Goal: Task Accomplishment & Management: Manage account settings

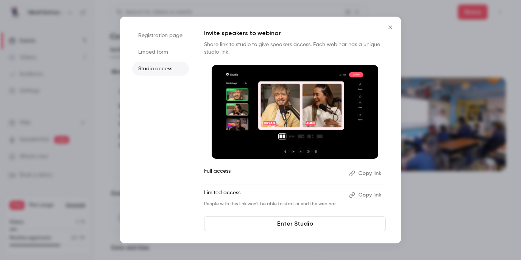
scroll to position [1, 0]
click at [389, 25] on icon "Close" at bounding box center [389, 27] width 9 height 6
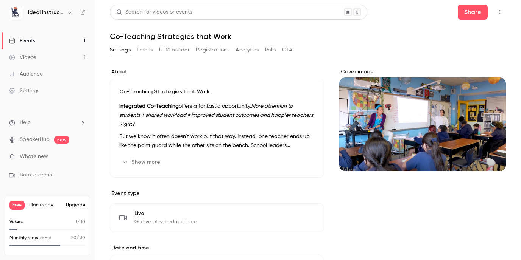
click at [143, 49] on button "Emails" at bounding box center [145, 50] width 16 height 12
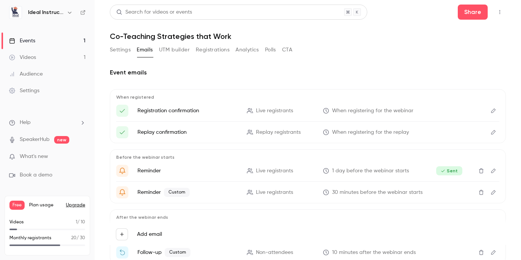
scroll to position [47, 0]
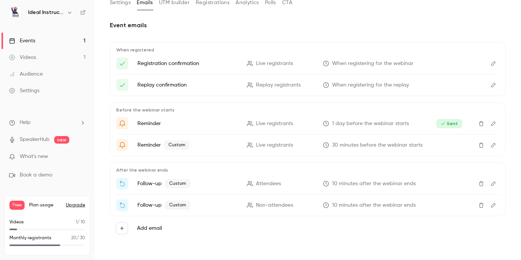
click at [493, 204] on icon "Edit" at bounding box center [493, 205] width 5 height 5
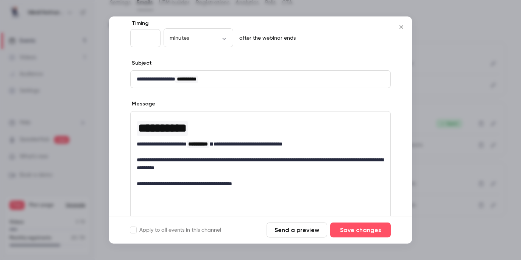
scroll to position [56, 0]
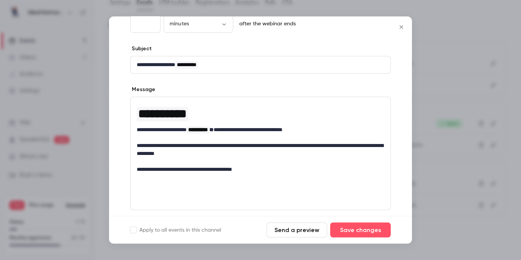
click at [402, 28] on icon "Close" at bounding box center [400, 27] width 9 height 6
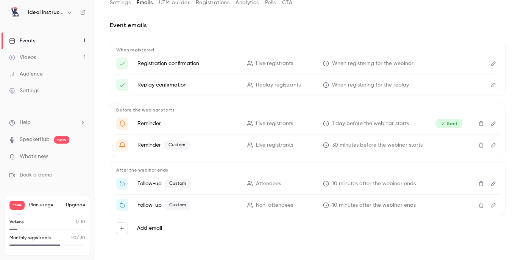
click at [493, 182] on icon "Edit" at bounding box center [493, 183] width 6 height 5
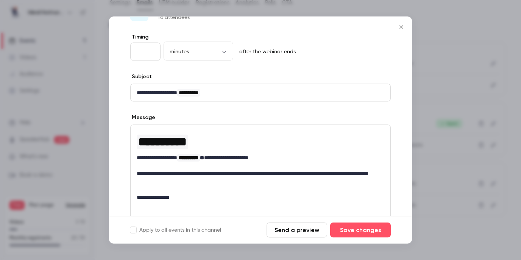
scroll to position [34, 0]
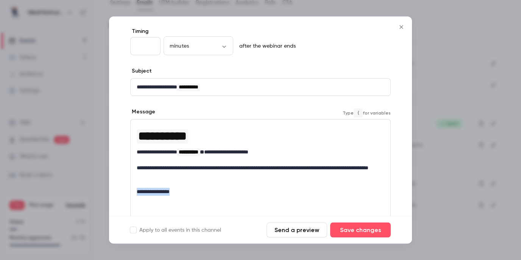
drag, startPoint x: 184, startPoint y: 193, endPoint x: 135, endPoint y: 190, distance: 49.6
click at [135, 190] on div "**********" at bounding box center [261, 160] width 260 height 81
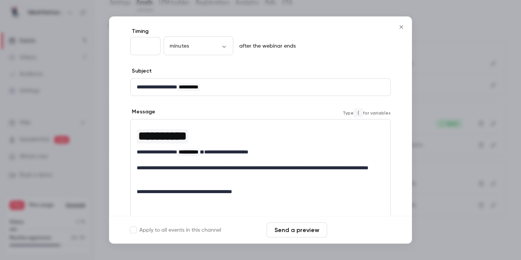
click at [349, 227] on button "Save changes" at bounding box center [360, 230] width 61 height 15
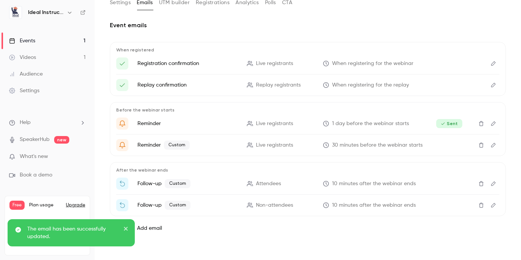
scroll to position [0, 0]
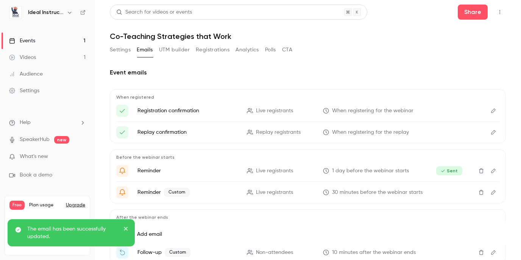
click at [120, 49] on button "Settings" at bounding box center [120, 50] width 21 height 12
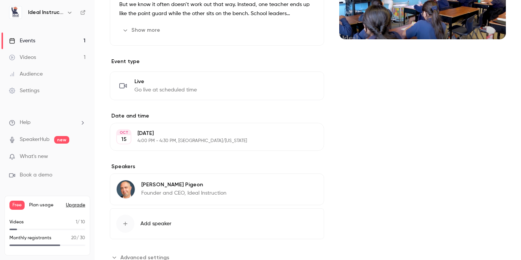
scroll to position [158, 0]
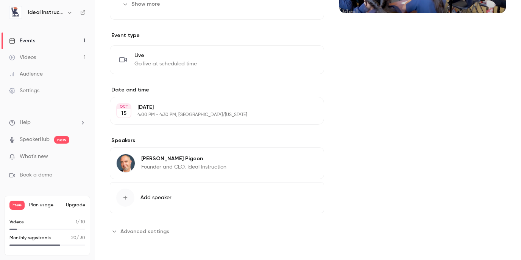
click at [138, 232] on span "Advanced settings" at bounding box center [144, 232] width 49 height 8
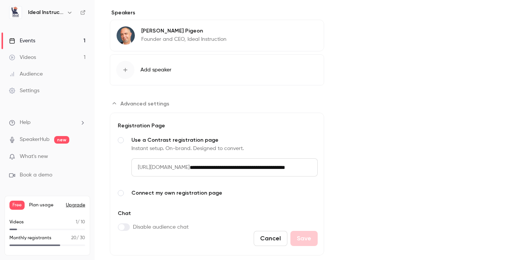
scroll to position [304, 0]
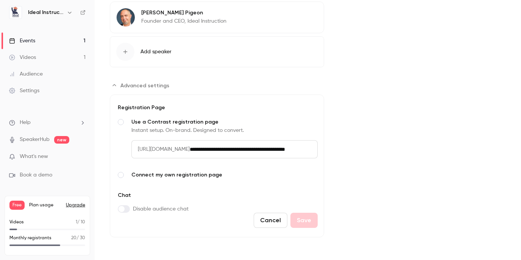
click at [32, 54] on div "Videos" at bounding box center [22, 58] width 27 height 8
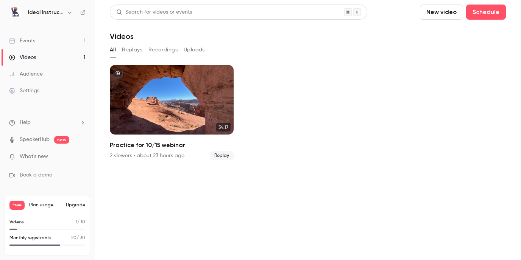
click at [134, 49] on button "Replays" at bounding box center [132, 50] width 20 height 12
click at [112, 49] on button "All" at bounding box center [113, 50] width 6 height 12
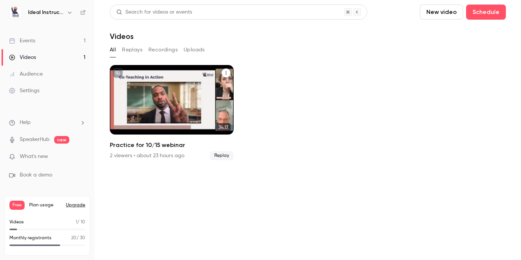
click at [171, 92] on div "Practice for 10/15 webinar" at bounding box center [172, 100] width 124 height 70
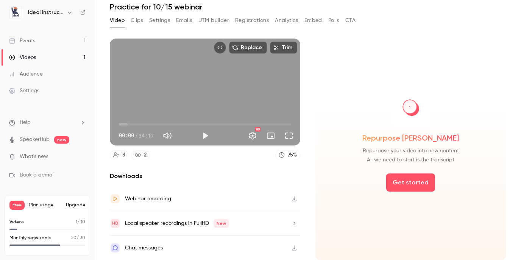
scroll to position [29, 0]
click at [293, 200] on icon "button" at bounding box center [294, 199] width 5 height 5
click at [27, 41] on div "Events" at bounding box center [22, 41] width 26 height 8
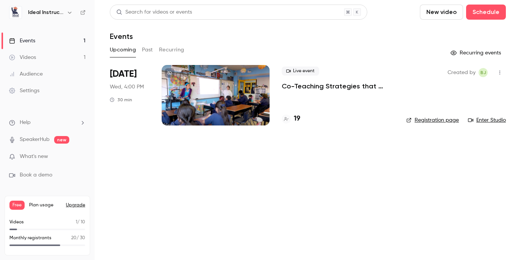
click at [30, 60] on div "Videos" at bounding box center [22, 58] width 27 height 8
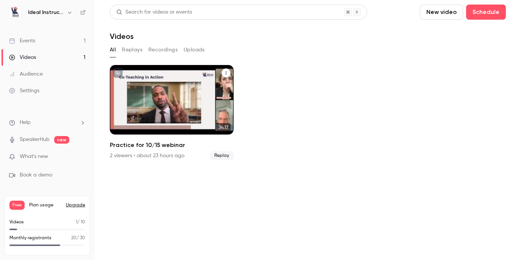
click at [180, 102] on div "Practice for 10/15 webinar" at bounding box center [172, 100] width 124 height 70
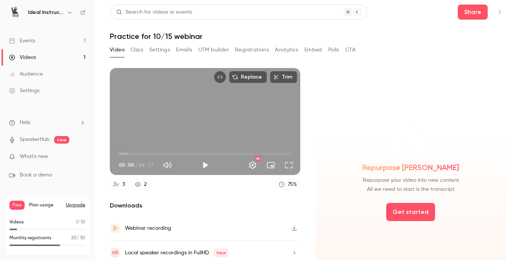
click at [136, 48] on button "Clips" at bounding box center [137, 50] width 12 height 12
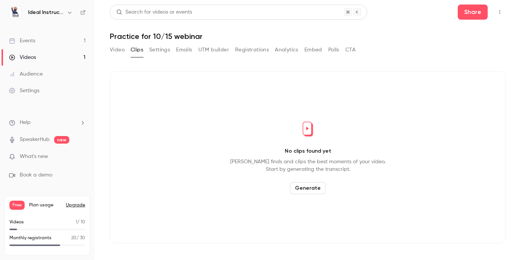
click at [158, 48] on button "Settings" at bounding box center [159, 50] width 21 height 12
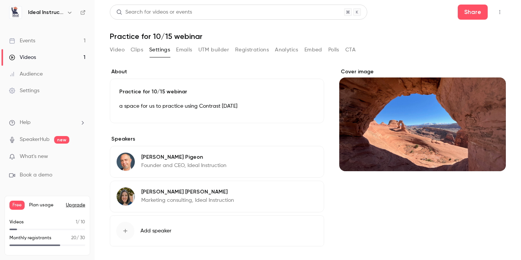
click at [179, 50] on button "Emails" at bounding box center [184, 50] width 16 height 12
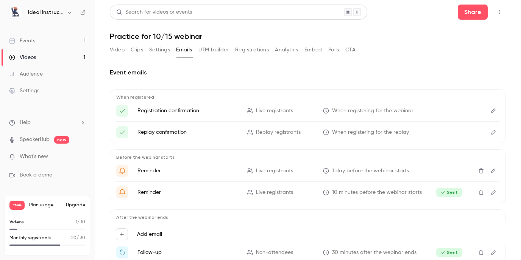
click at [210, 47] on button "UTM builder" at bounding box center [213, 50] width 31 height 12
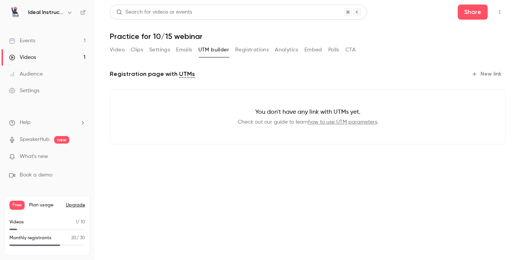
click at [254, 49] on button "Registrations" at bounding box center [252, 50] width 34 height 12
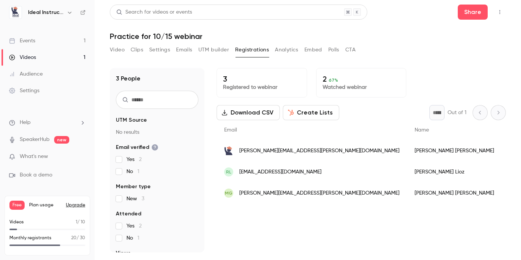
click at [289, 50] on button "Analytics" at bounding box center [286, 50] width 23 height 12
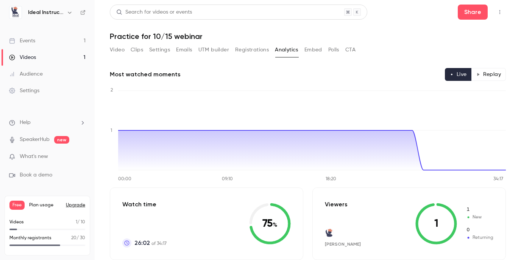
click at [314, 48] on button "Embed" at bounding box center [313, 50] width 18 height 12
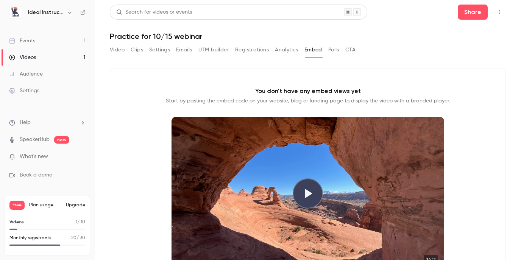
click at [334, 51] on button "Polls" at bounding box center [333, 50] width 11 height 12
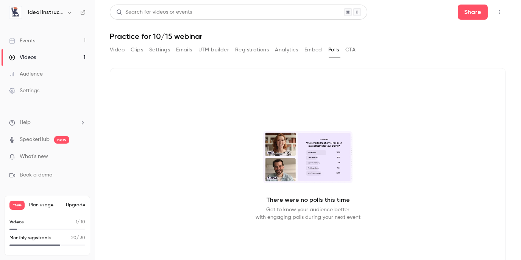
click at [353, 50] on button "CTA" at bounding box center [350, 50] width 10 height 12
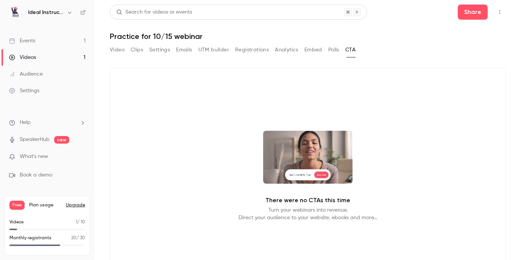
click at [335, 51] on button "Polls" at bounding box center [333, 50] width 11 height 12
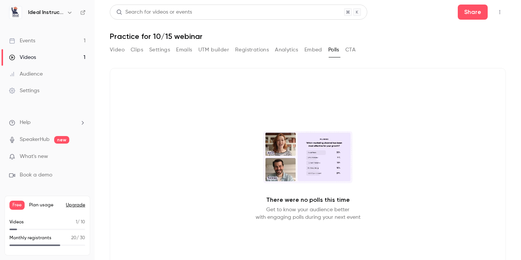
click at [348, 51] on button "CTA" at bounding box center [350, 50] width 10 height 12
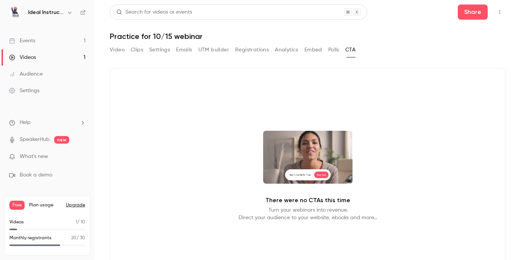
click at [334, 49] on button "Polls" at bounding box center [333, 50] width 11 height 12
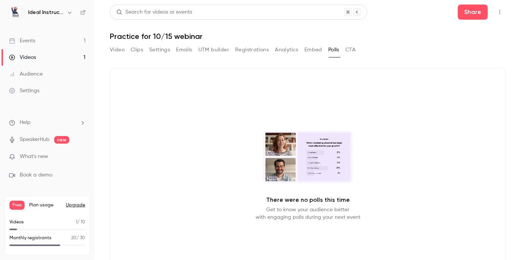
click at [312, 50] on button "Embed" at bounding box center [313, 50] width 18 height 12
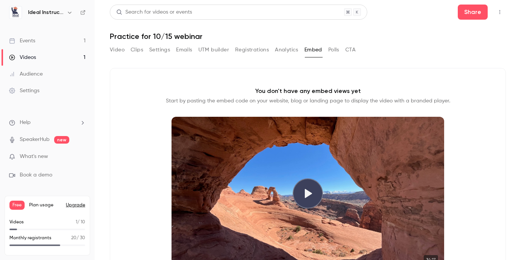
click at [331, 50] on button "Polls" at bounding box center [333, 50] width 11 height 12
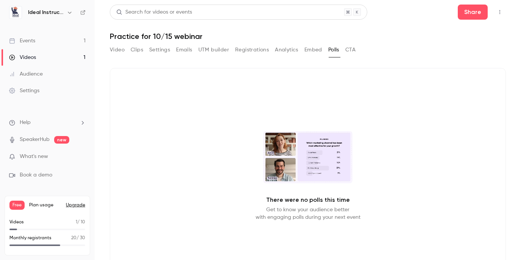
click at [290, 51] on button "Analytics" at bounding box center [286, 50] width 23 height 12
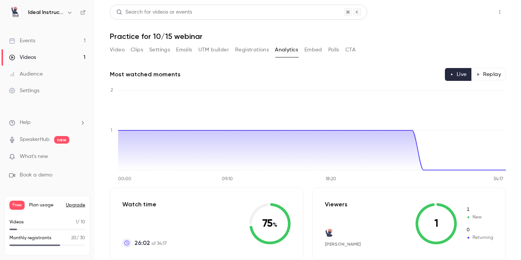
click at [474, 12] on button "Share" at bounding box center [472, 12] width 30 height 15
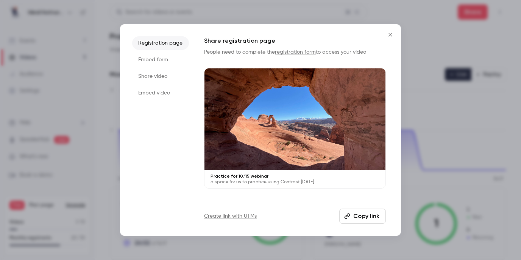
click at [160, 76] on li "Share video" at bounding box center [160, 77] width 57 height 14
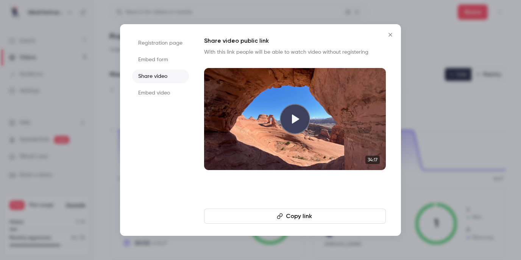
click at [388, 35] on icon "Close" at bounding box center [389, 35] width 9 height 6
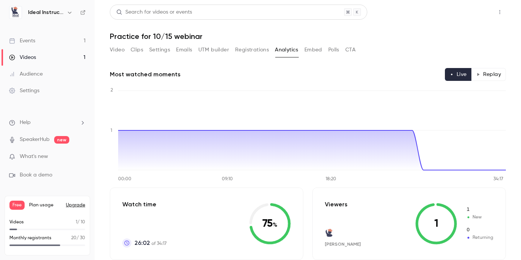
click at [475, 13] on button "Share" at bounding box center [472, 12] width 30 height 15
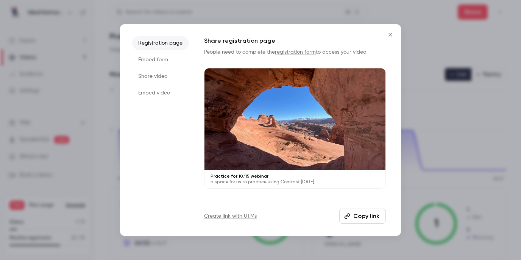
click at [241, 216] on link "Create link with UTMs" at bounding box center [230, 217] width 53 height 8
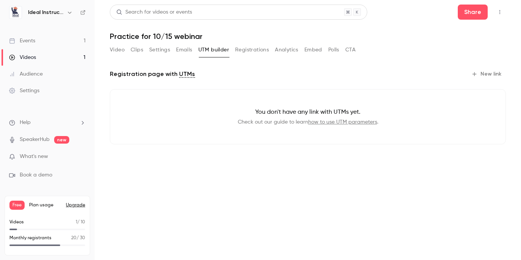
click at [490, 73] on button "New link" at bounding box center [486, 74] width 37 height 12
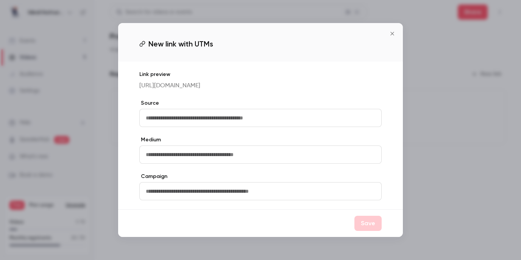
click at [392, 33] on icon "Close" at bounding box center [391, 34] width 9 height 6
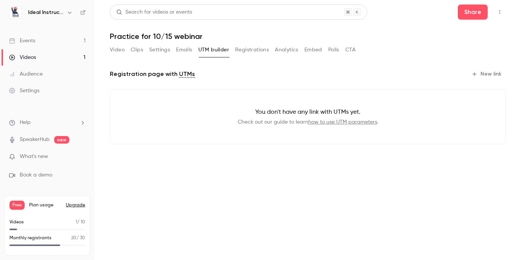
click at [38, 39] on link "Events 1" at bounding box center [47, 41] width 95 height 17
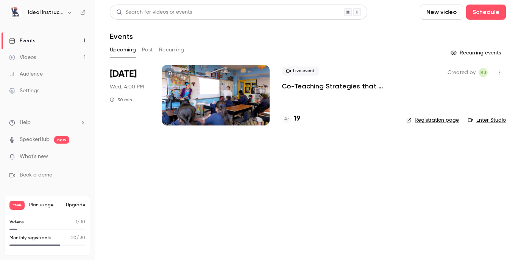
click at [209, 92] on div at bounding box center [216, 95] width 108 height 61
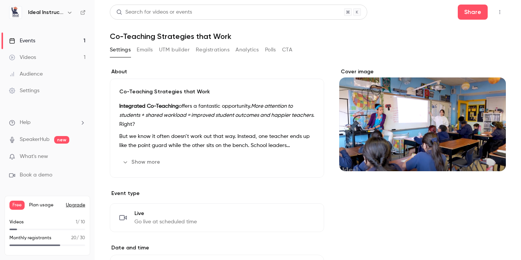
click at [34, 57] on div "Videos" at bounding box center [22, 58] width 27 height 8
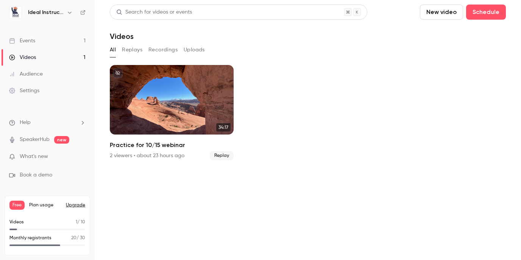
click at [44, 75] on link "Audience" at bounding box center [47, 74] width 95 height 17
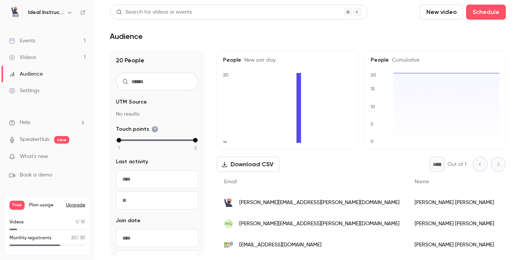
click at [33, 58] on div "Videos" at bounding box center [22, 58] width 27 height 8
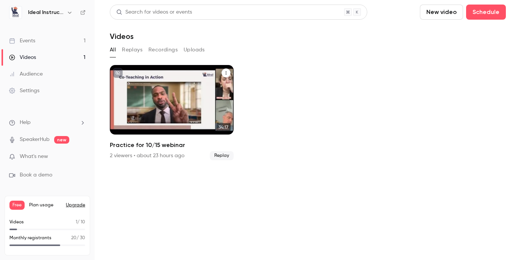
click at [176, 92] on div "Practice for 10/15 webinar" at bounding box center [172, 100] width 124 height 70
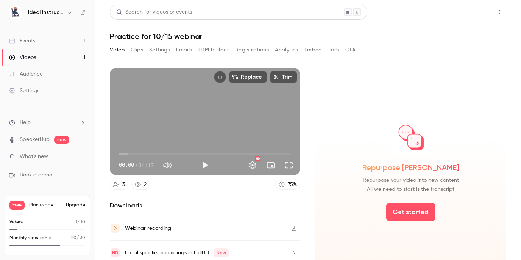
click at [475, 12] on button "Share" at bounding box center [472, 12] width 30 height 15
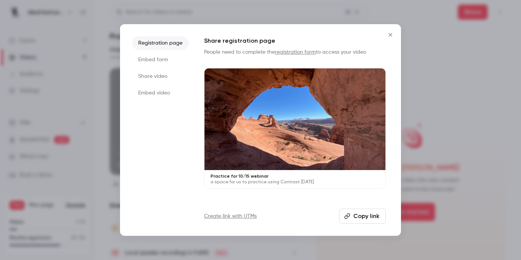
click at [162, 75] on li "Share video" at bounding box center [160, 77] width 57 height 14
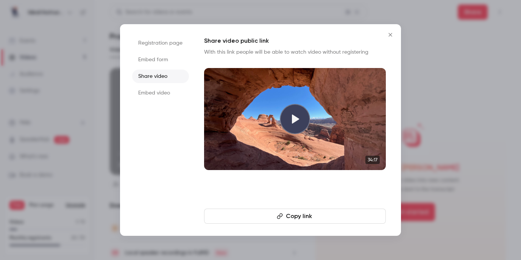
click at [391, 35] on icon "Close" at bounding box center [389, 35] width 9 height 6
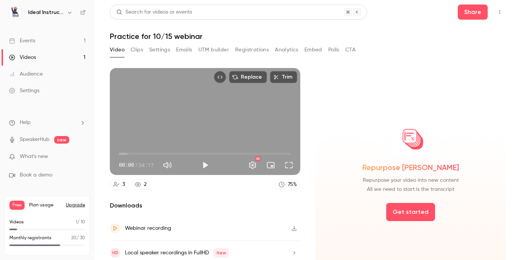
click at [36, 40] on link "Events 1" at bounding box center [47, 41] width 95 height 17
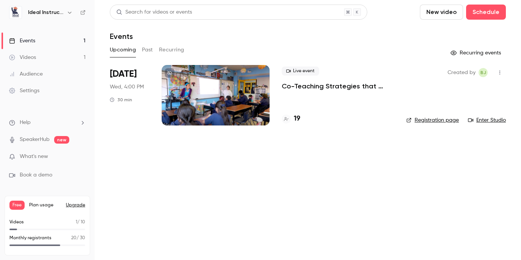
click at [197, 84] on div at bounding box center [216, 95] width 108 height 61
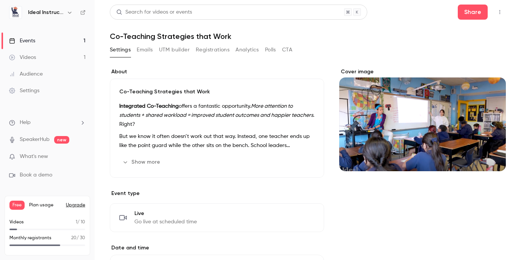
click at [144, 51] on button "Emails" at bounding box center [145, 50] width 16 height 12
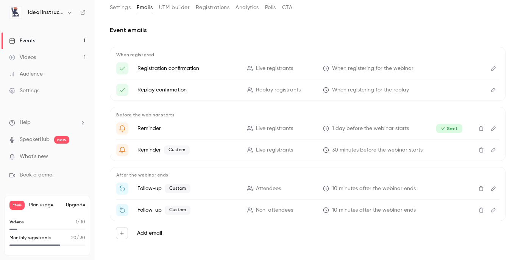
scroll to position [47, 0]
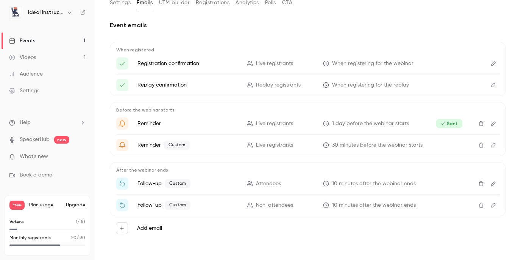
click at [493, 205] on icon "Edit" at bounding box center [493, 205] width 5 height 5
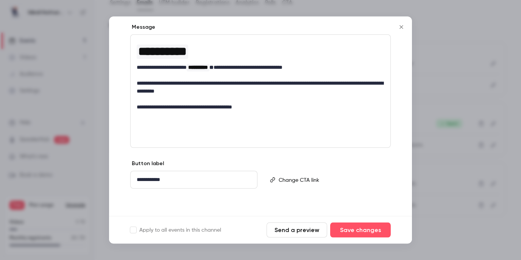
scroll to position [0, 0]
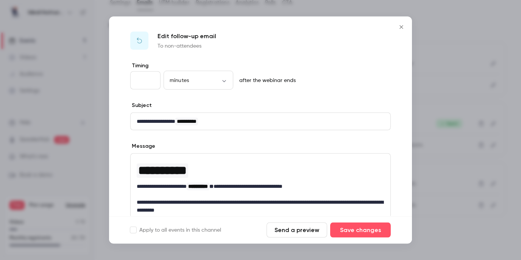
click at [287, 231] on button "Send a preview" at bounding box center [296, 230] width 61 height 15
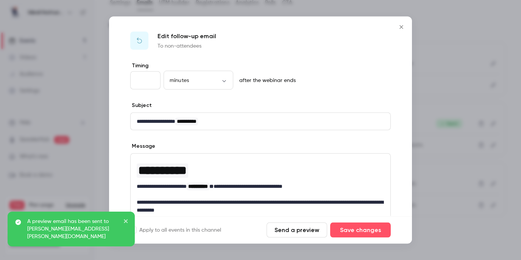
click at [401, 27] on icon "Close" at bounding box center [400, 26] width 3 height 3
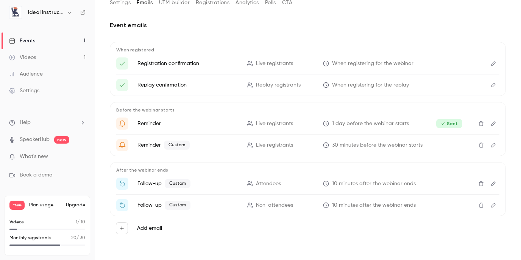
click at [493, 205] on icon "Edit" at bounding box center [493, 205] width 6 height 5
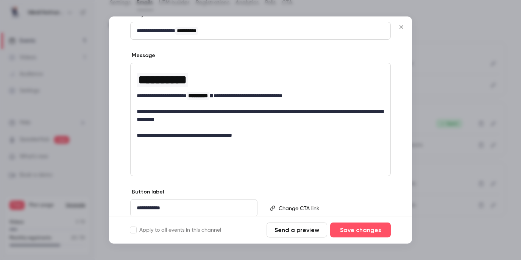
scroll to position [119, 0]
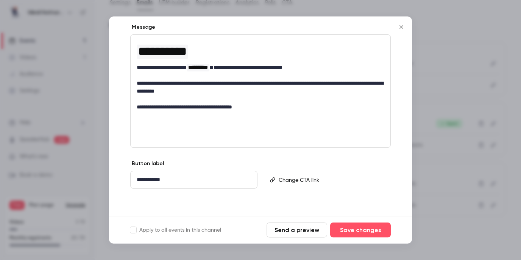
click at [401, 26] on icon "Close" at bounding box center [400, 26] width 3 height 3
